Goal: Find specific page/section: Find specific page/section

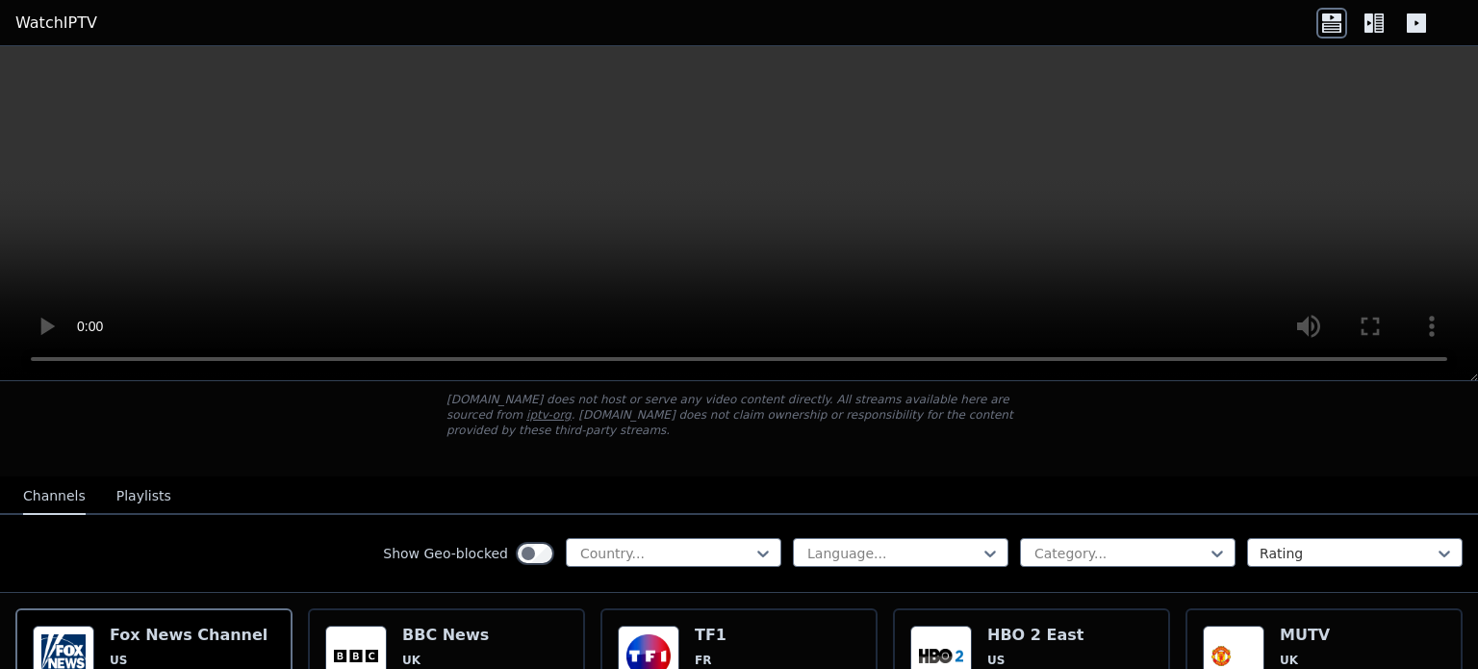
scroll to position [96, 0]
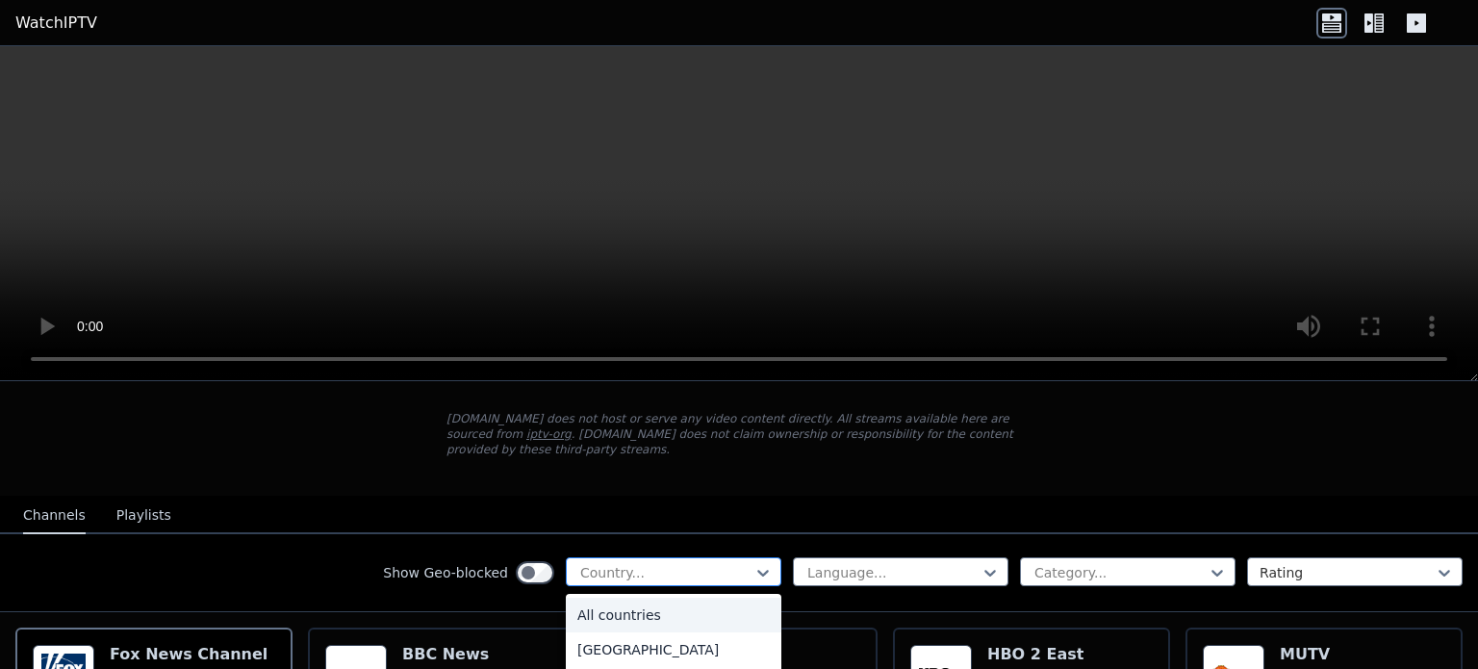
click at [712, 563] on div at bounding box center [665, 572] width 175 height 19
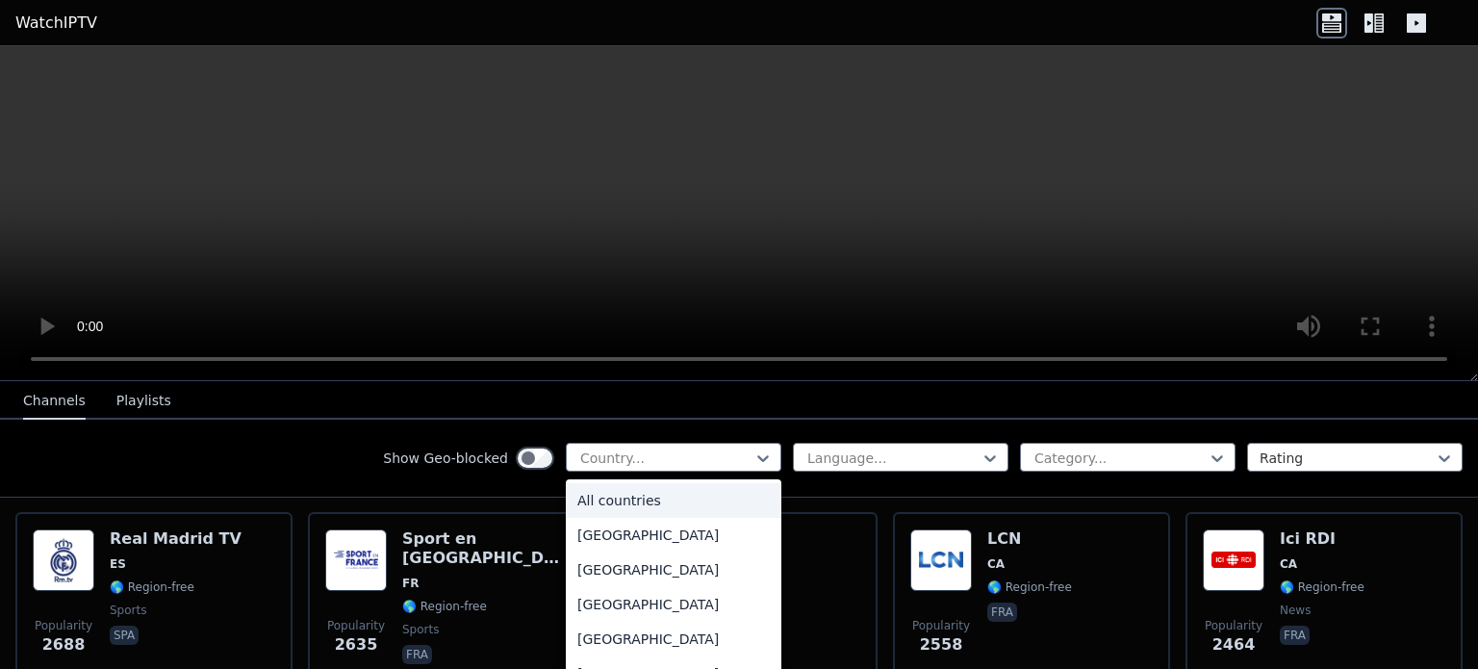
scroll to position [596, 0]
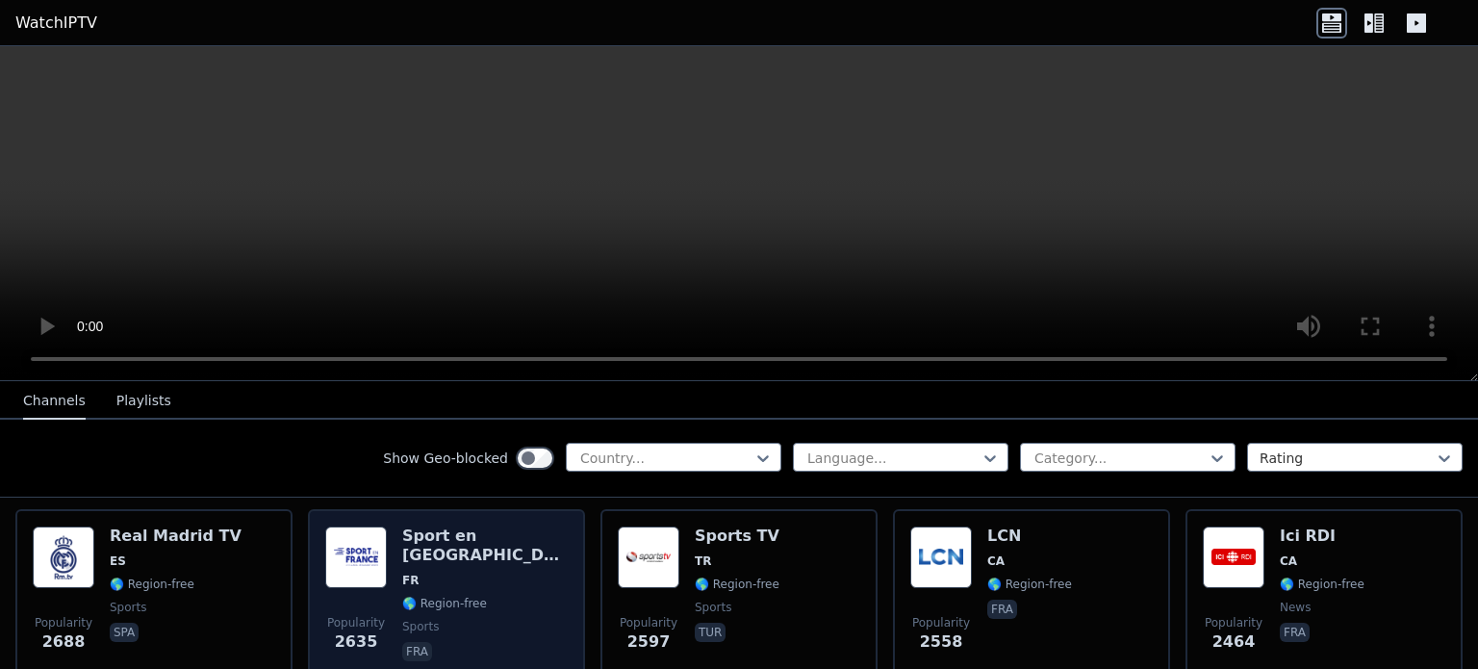
click at [454, 530] on div "Sport en [GEOGRAPHIC_DATA] FR 🌎 Region-free sports fra" at bounding box center [485, 595] width 166 height 139
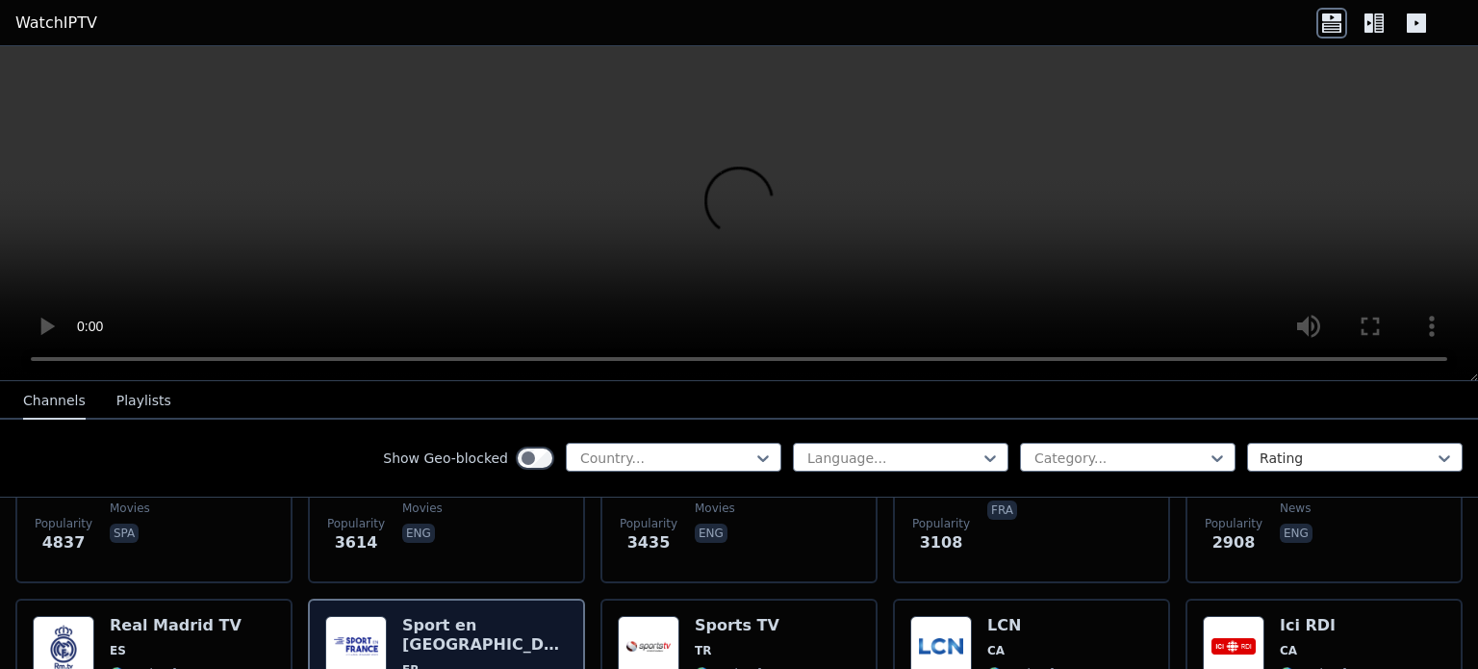
scroll to position [507, 0]
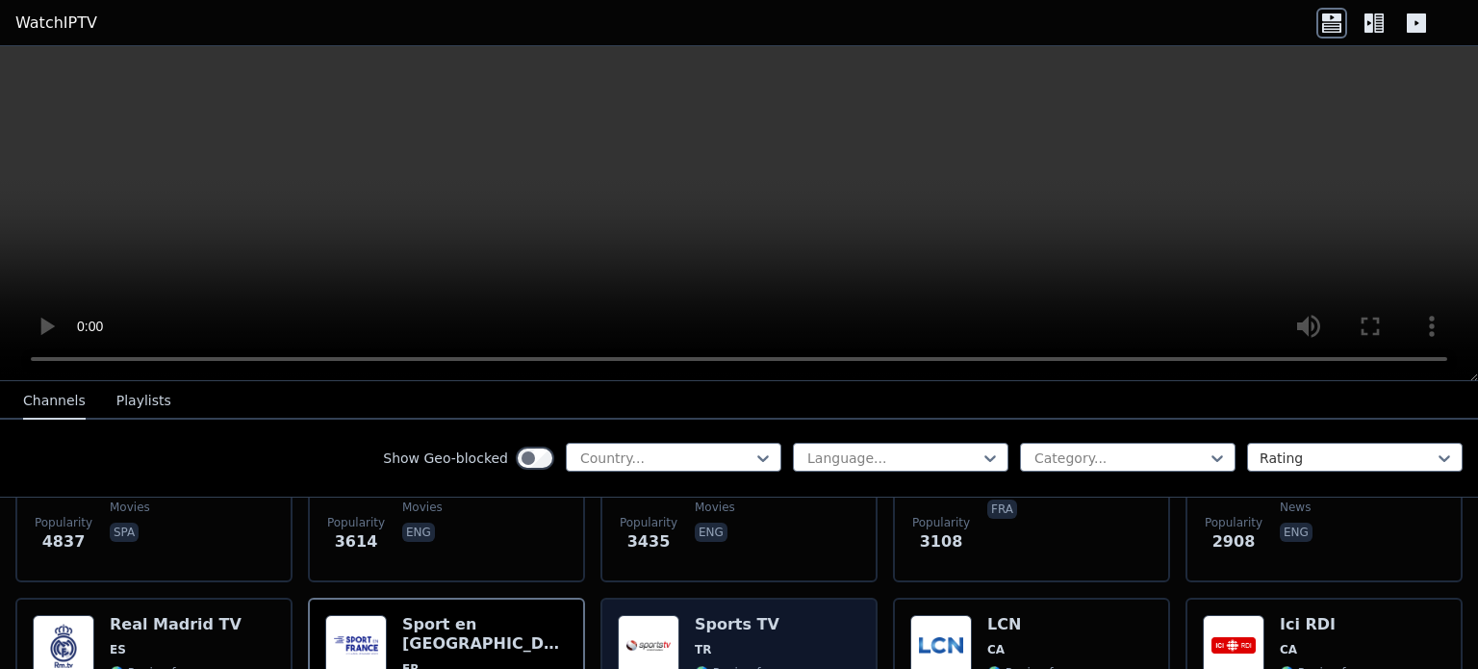
click at [700, 642] on span "TR" at bounding box center [703, 649] width 16 height 15
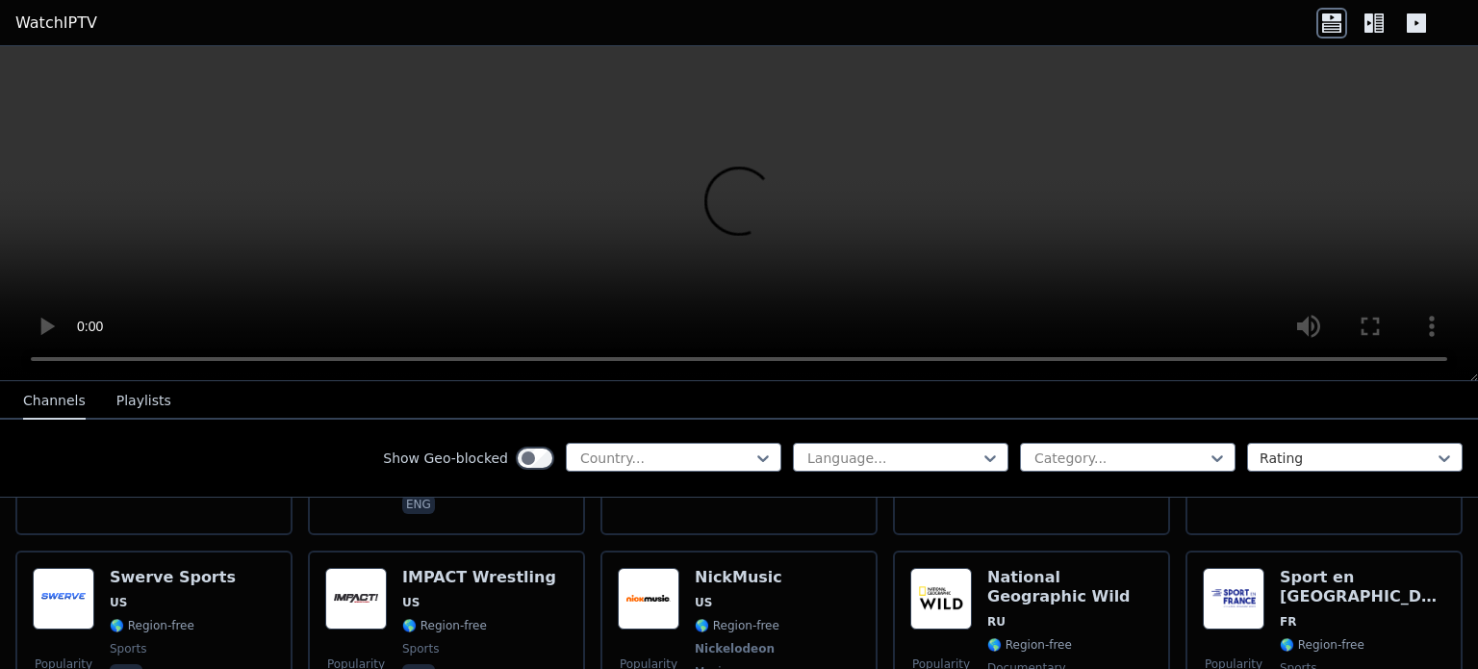
scroll to position [2272, 0]
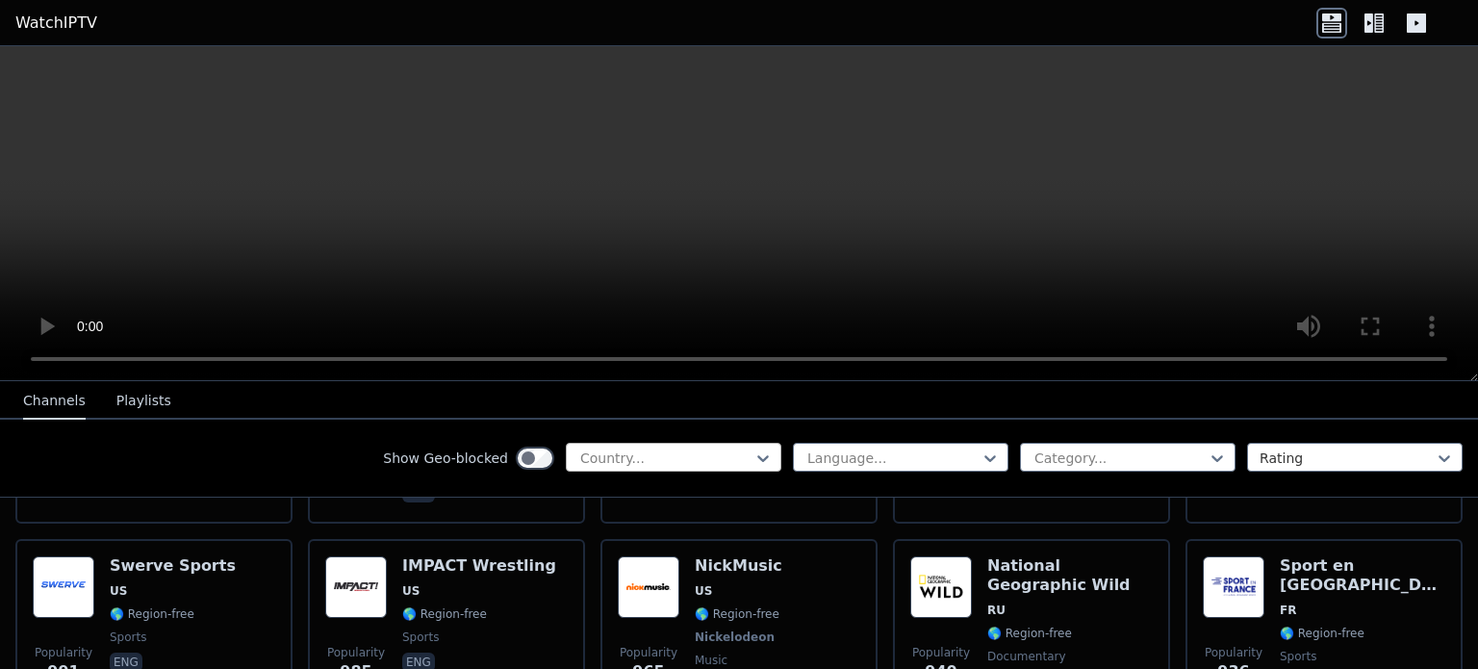
click at [716, 461] on div at bounding box center [665, 458] width 175 height 19
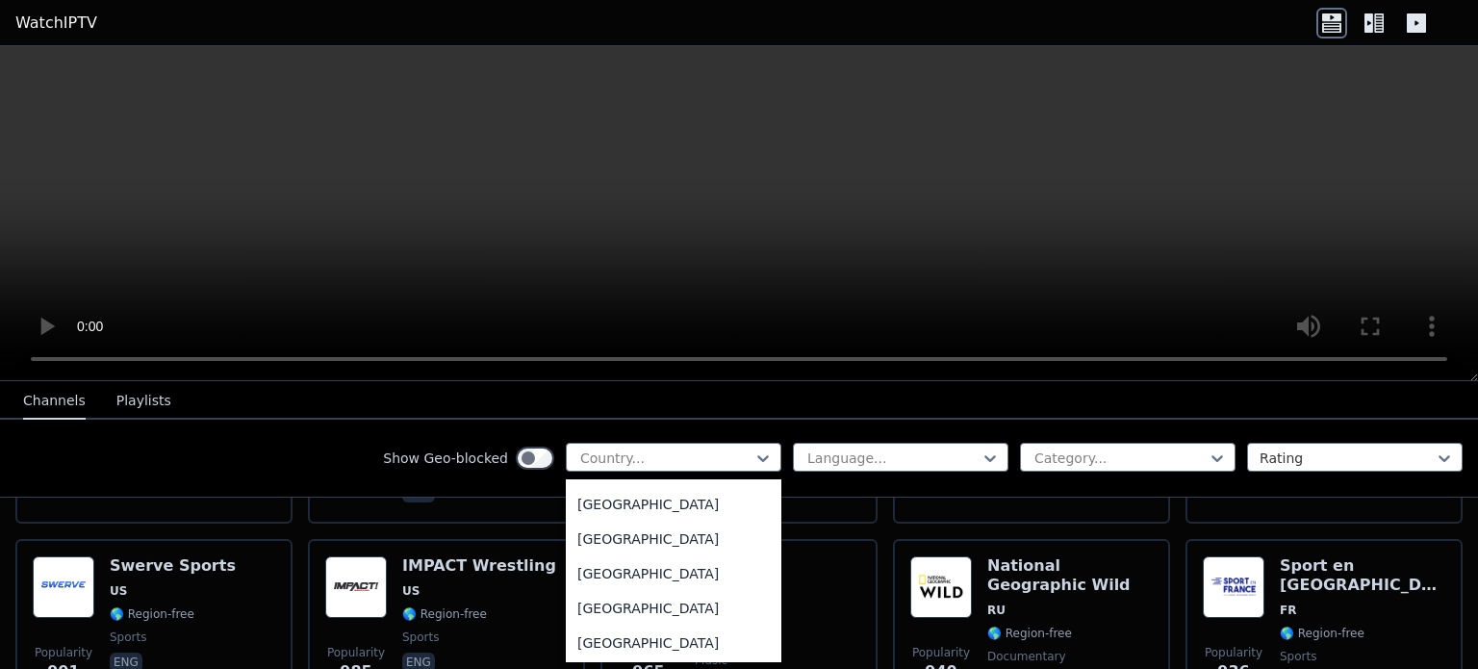
scroll to position [2222, 0]
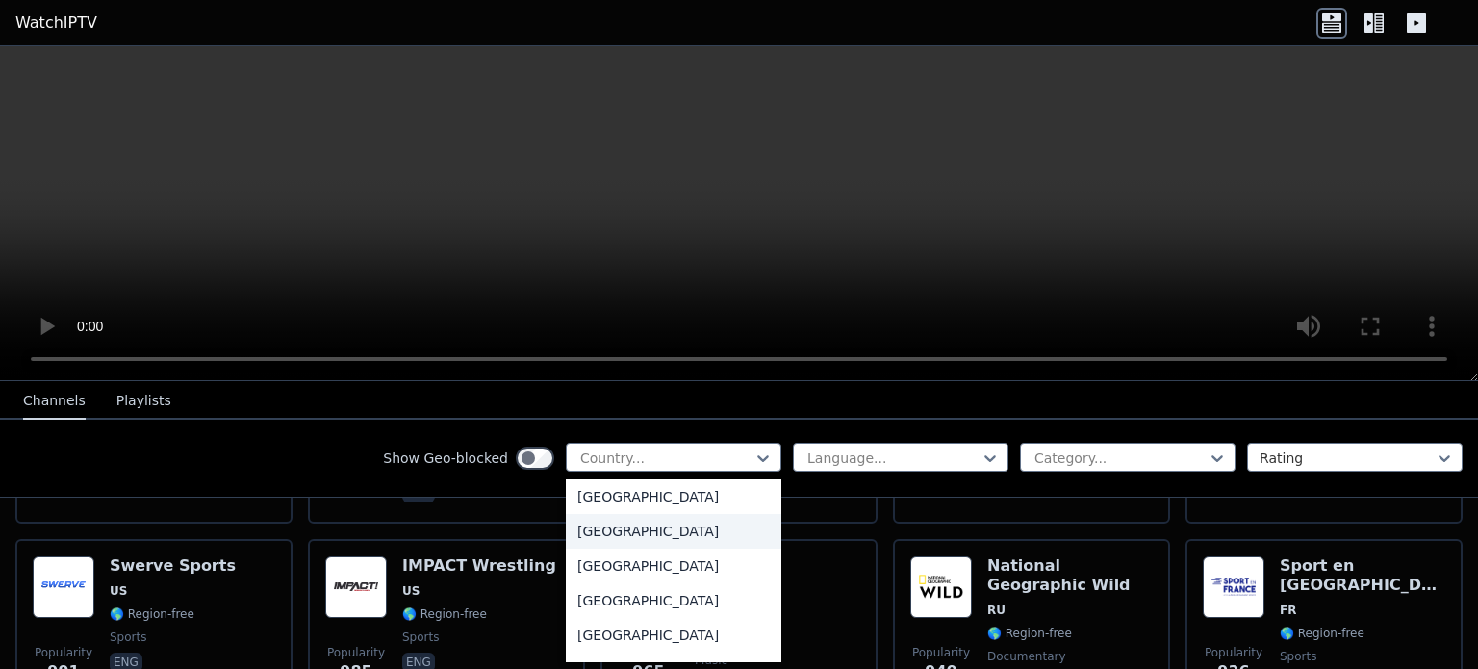
click at [607, 549] on div "[GEOGRAPHIC_DATA]" at bounding box center [674, 531] width 216 height 35
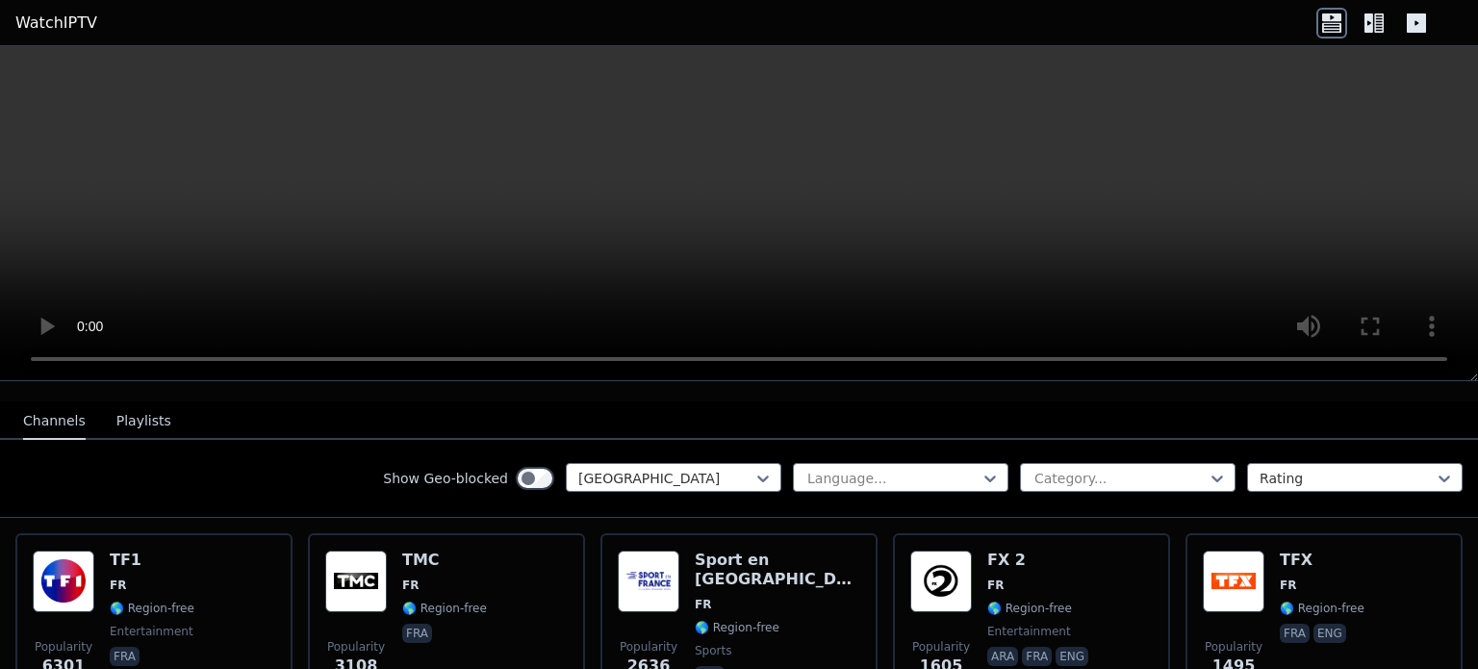
scroll to position [200, 0]
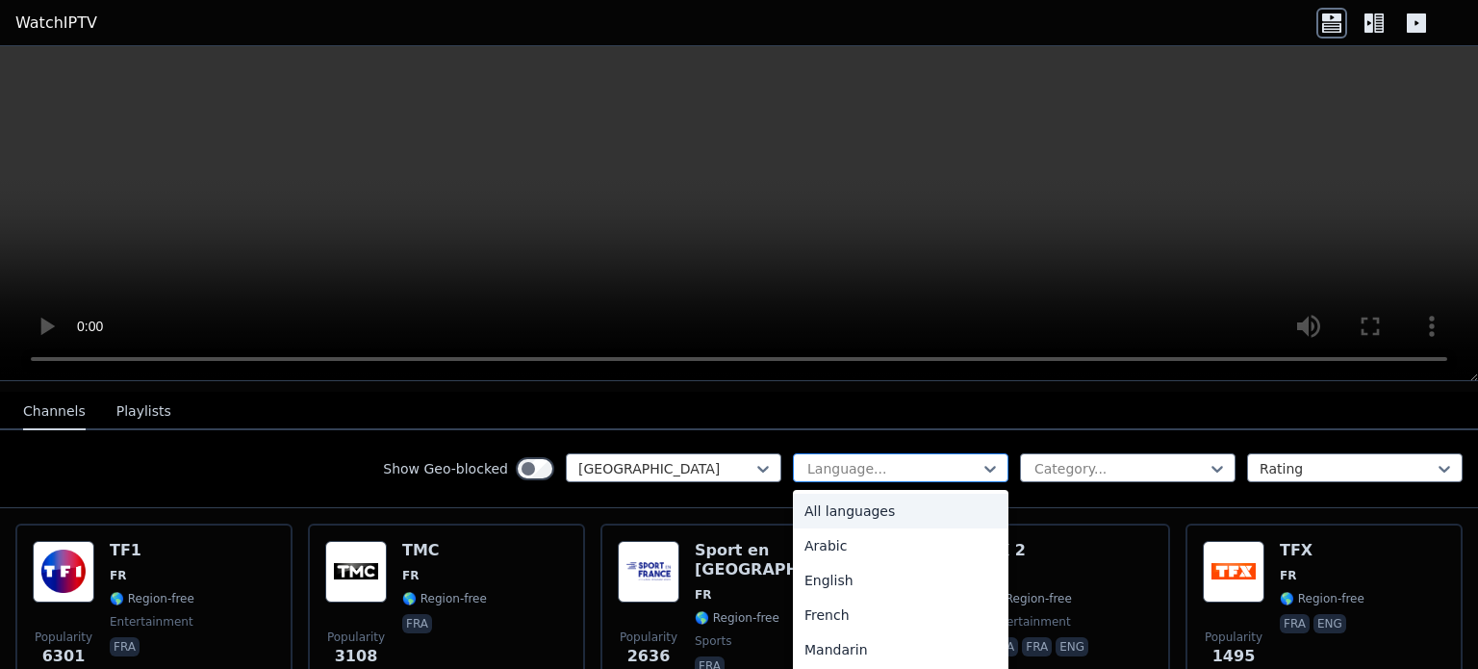
click at [896, 459] on div at bounding box center [893, 468] width 175 height 19
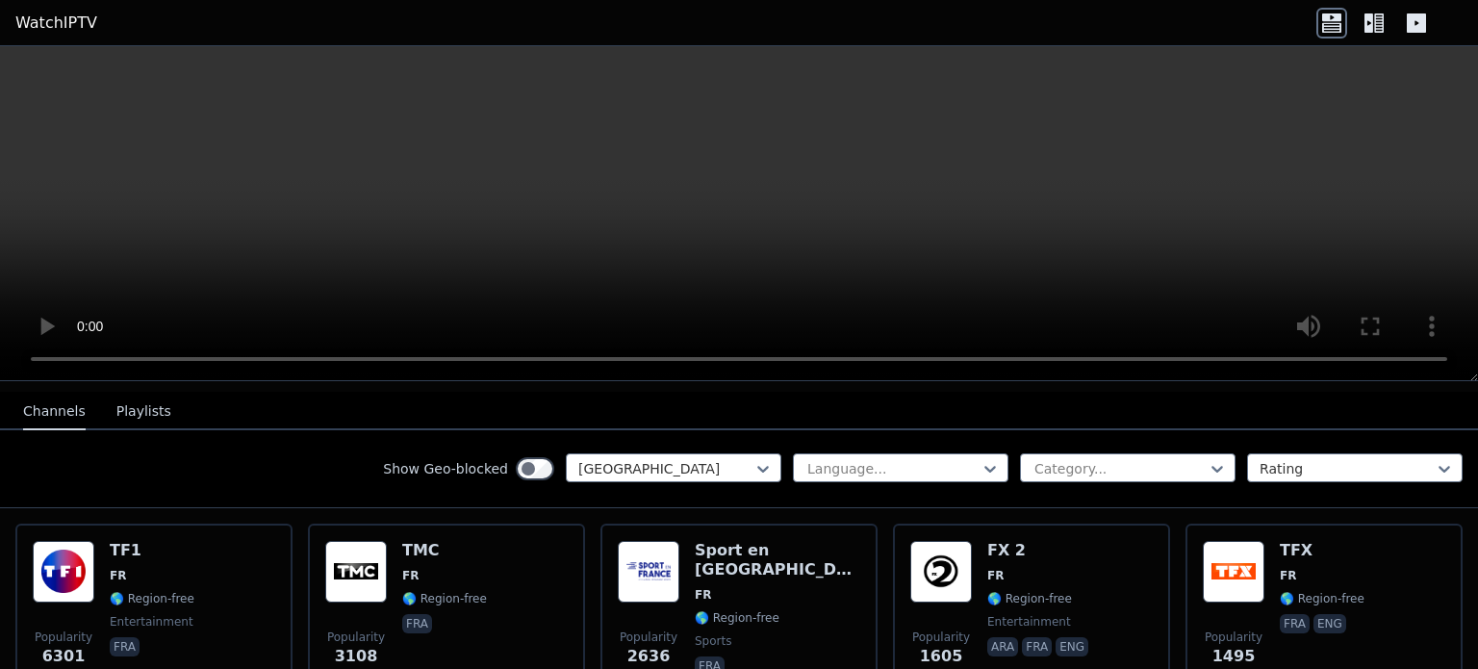
click at [927, 434] on div "Show Geo-blocked France Language... Category... Rating" at bounding box center [739, 469] width 1478 height 78
drag, startPoint x: 1097, startPoint y: 475, endPoint x: 1090, endPoint y: 459, distance: 18.1
click at [1090, 459] on div "Show Geo-blocked France Language... Category... Rating" at bounding box center [739, 469] width 1478 height 78
click at [1090, 459] on div at bounding box center [1120, 468] width 175 height 19
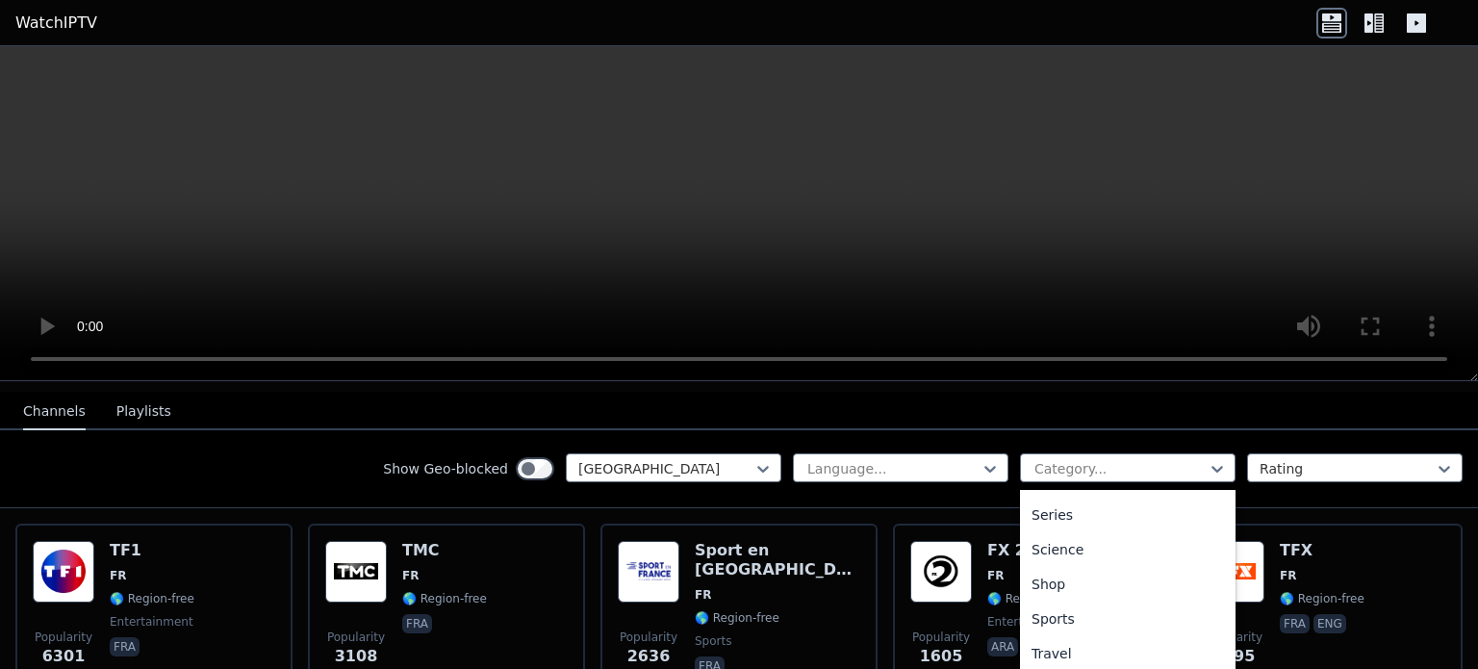
scroll to position [724, 0]
click at [1080, 606] on div "Sports" at bounding box center [1128, 619] width 216 height 35
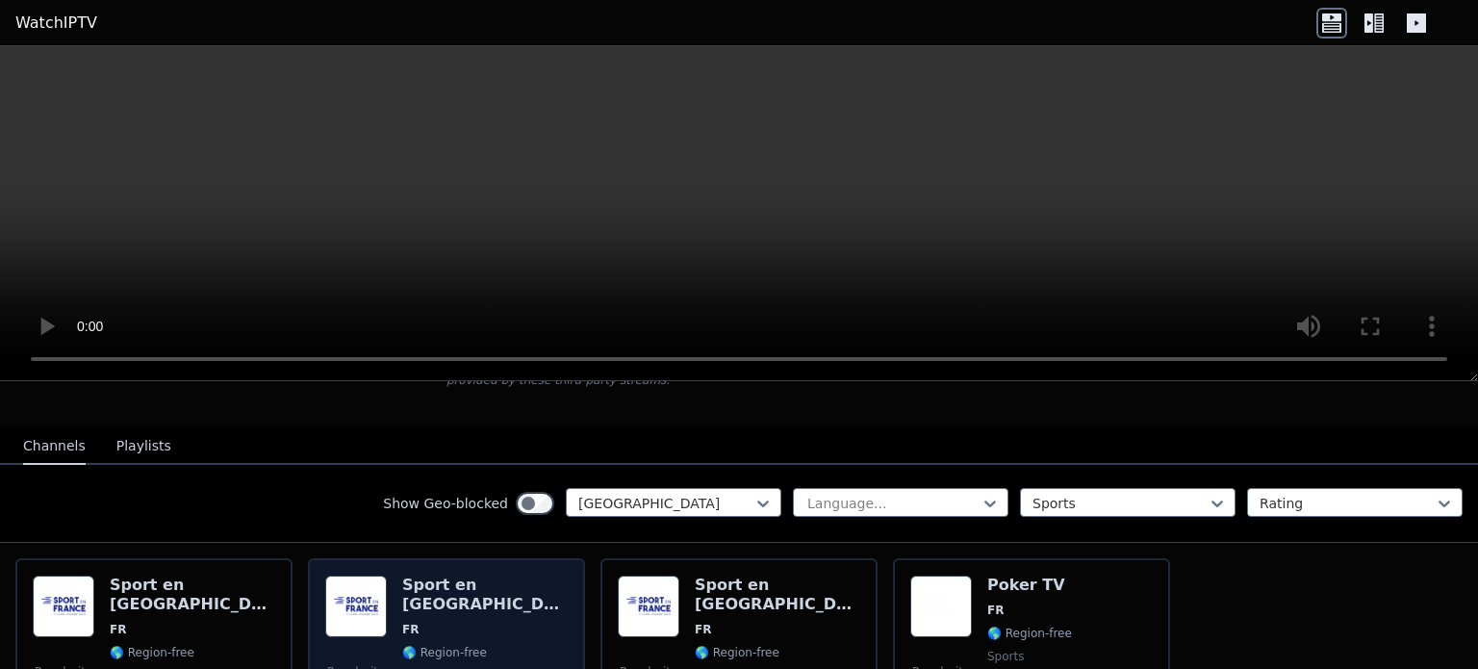
scroll to position [147, 0]
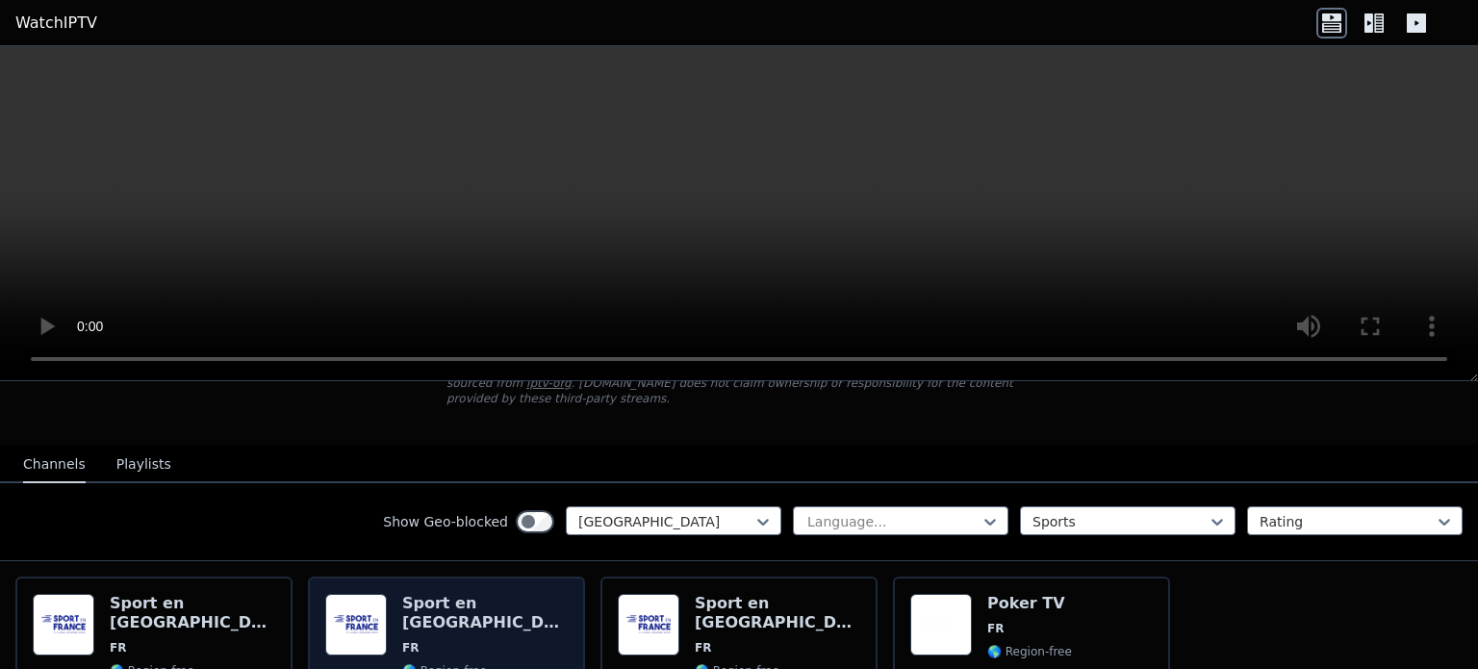
click at [416, 594] on h6 "Sport en [GEOGRAPHIC_DATA]" at bounding box center [485, 613] width 166 height 39
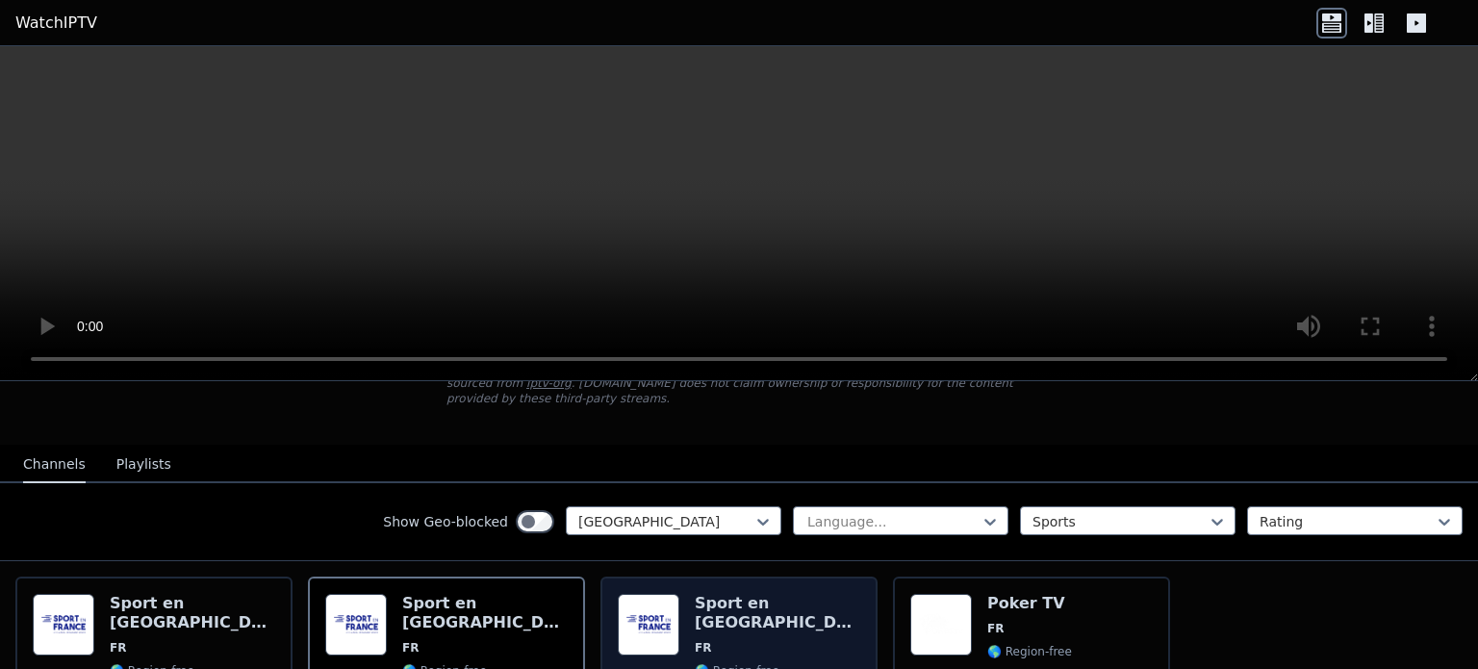
click at [770, 595] on div "Sport en [GEOGRAPHIC_DATA] FR 🌎 Region-free sports fra" at bounding box center [778, 663] width 166 height 139
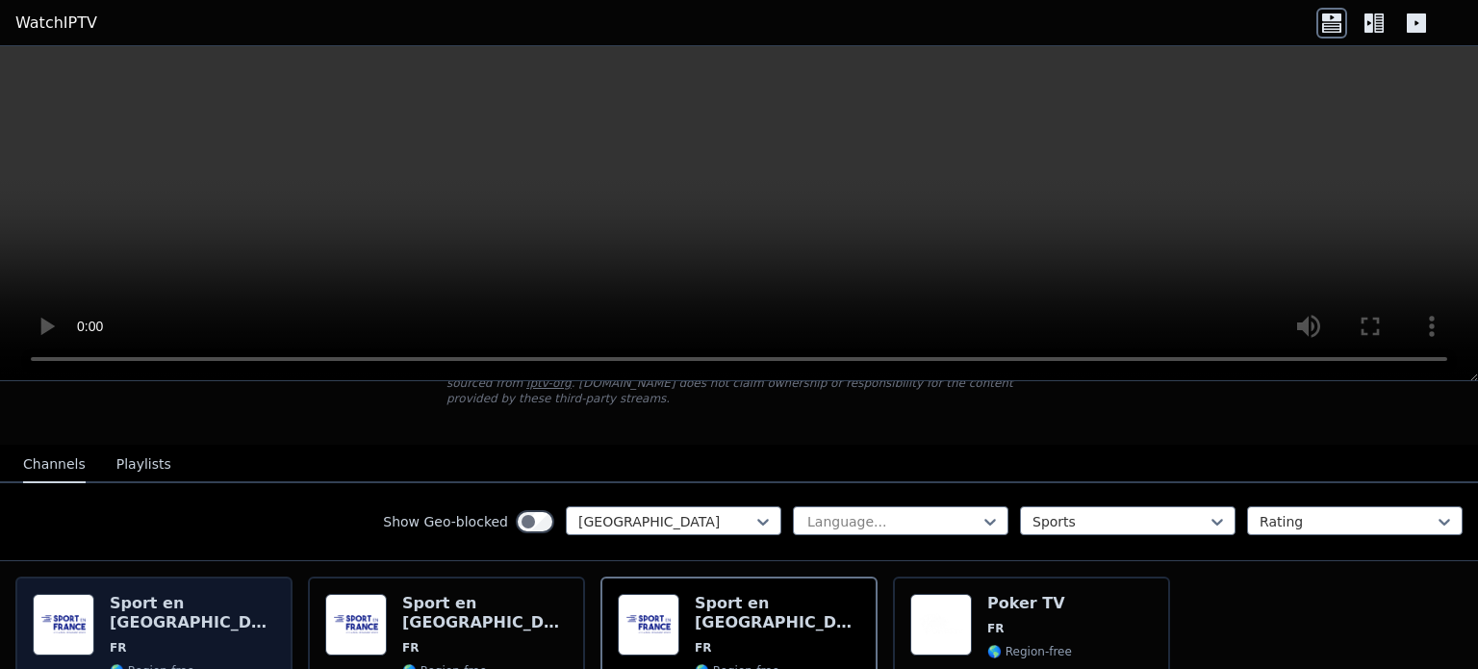
click at [135, 640] on span "FR" at bounding box center [193, 647] width 166 height 15
